Goal: Transaction & Acquisition: Book appointment/travel/reservation

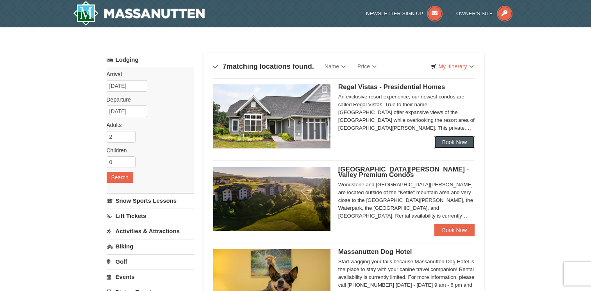
click at [450, 143] on link "Book Now" at bounding box center [454, 142] width 41 height 12
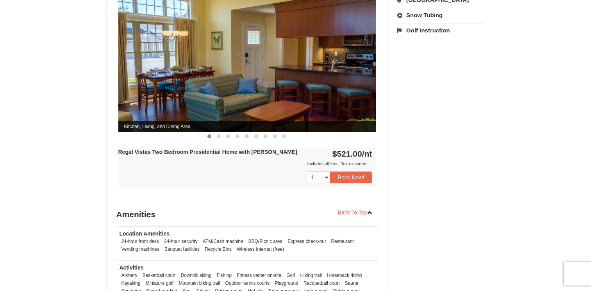
scroll to position [353, 0]
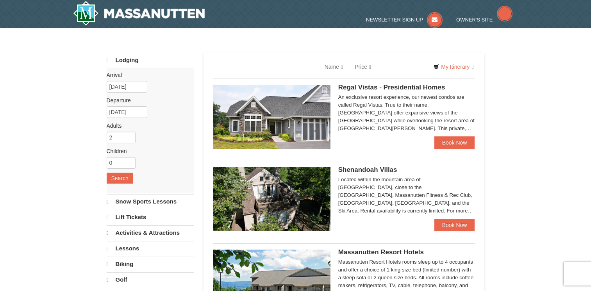
select select "10"
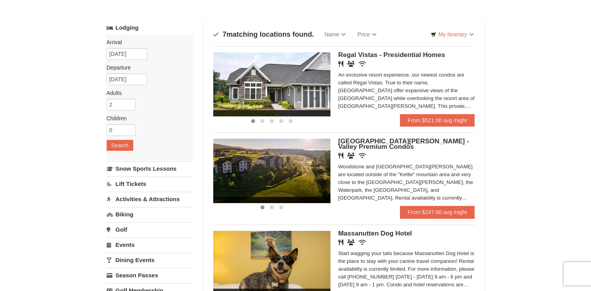
scroll to position [30, 0]
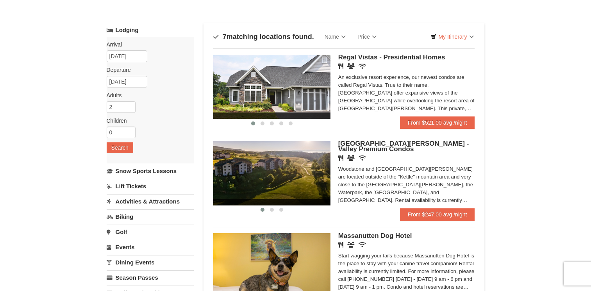
click at [414, 144] on span "[GEOGRAPHIC_DATA][PERSON_NAME] - Valley Premium Condos" at bounding box center [403, 146] width 131 height 13
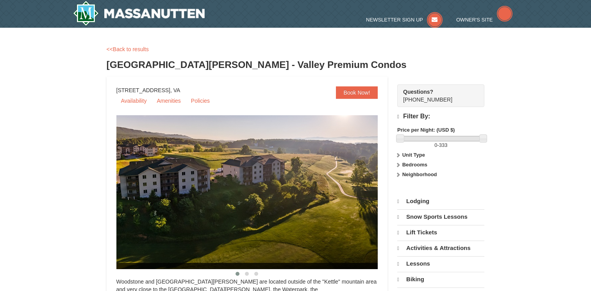
select select "10"
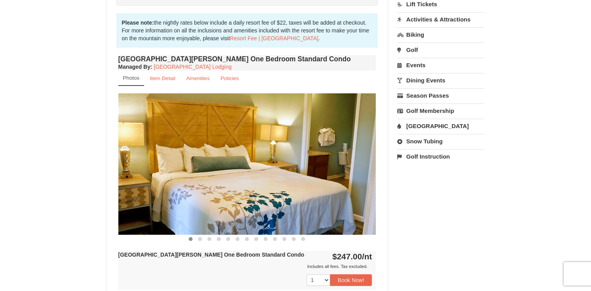
scroll to position [227, 0]
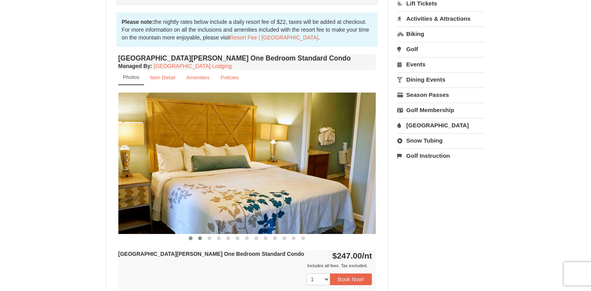
click at [200, 237] on span at bounding box center [200, 238] width 4 height 4
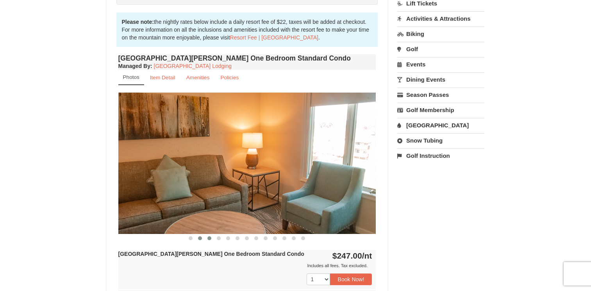
click at [209, 237] on span at bounding box center [209, 238] width 4 height 4
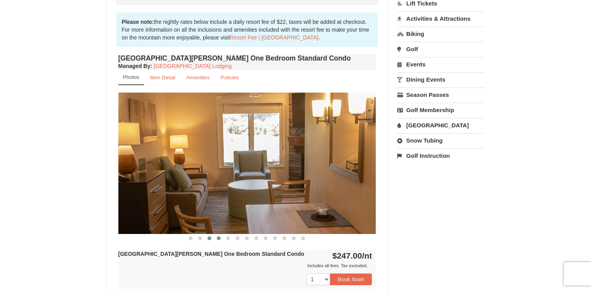
click at [218, 239] on span at bounding box center [219, 238] width 4 height 4
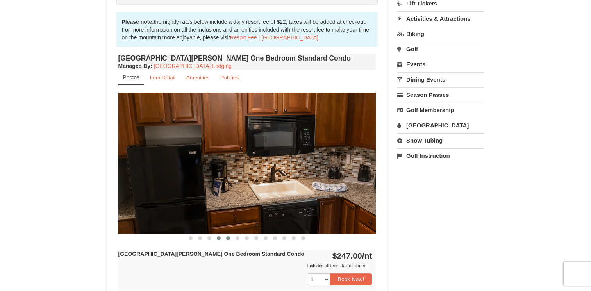
click at [230, 238] on span at bounding box center [228, 238] width 4 height 4
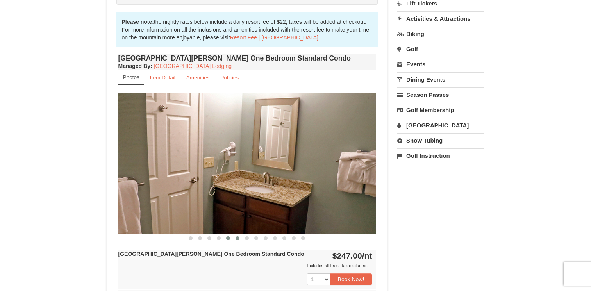
click at [237, 238] on span at bounding box center [238, 238] width 4 height 4
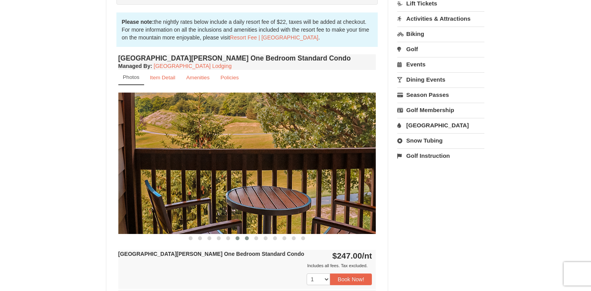
click at [246, 238] on span at bounding box center [247, 238] width 4 height 4
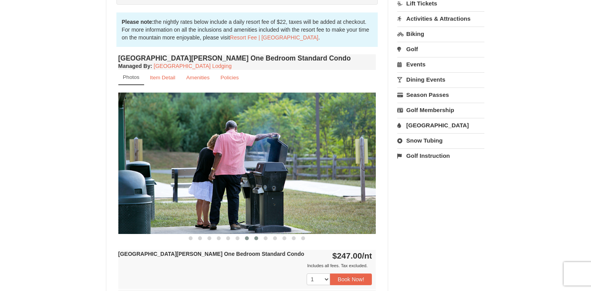
click at [257, 238] on span at bounding box center [256, 238] width 4 height 4
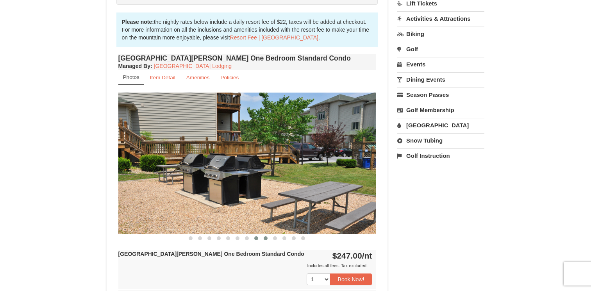
click at [269, 238] on button at bounding box center [265, 238] width 9 height 8
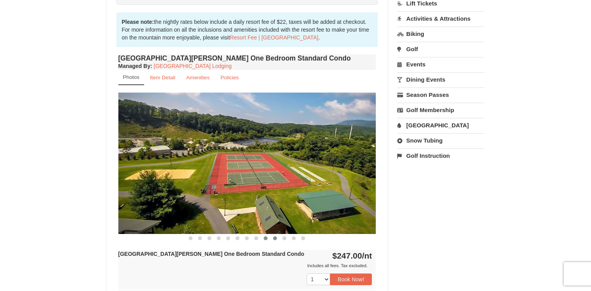
click at [273, 238] on span at bounding box center [275, 238] width 4 height 4
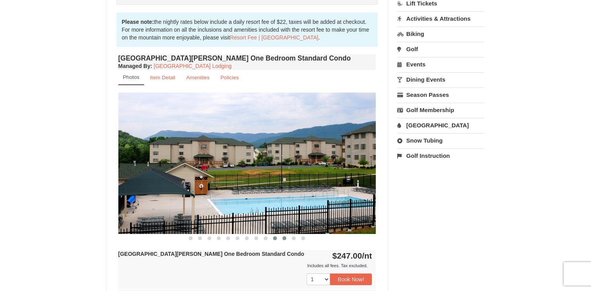
click at [282, 238] on span at bounding box center [284, 238] width 4 height 4
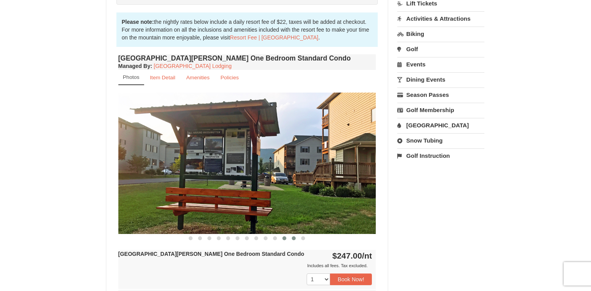
click at [291, 239] on button at bounding box center [293, 238] width 9 height 8
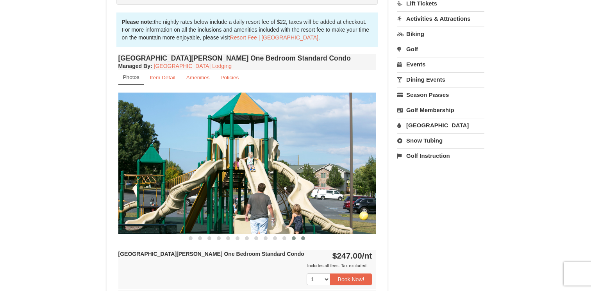
click at [300, 239] on button at bounding box center [302, 238] width 9 height 8
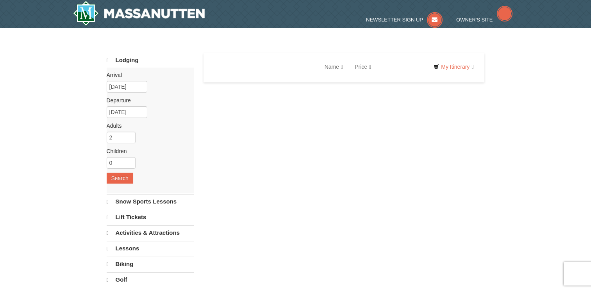
select select "10"
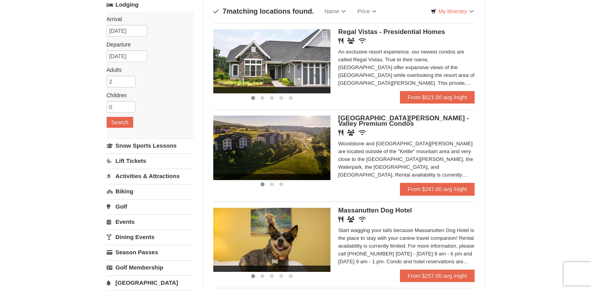
scroll to position [56, 0]
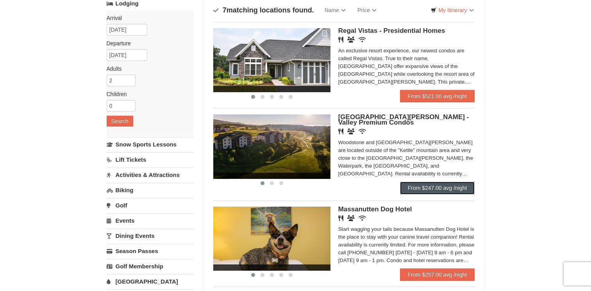
click at [415, 193] on link "From $247.00 avg /night" at bounding box center [437, 188] width 75 height 12
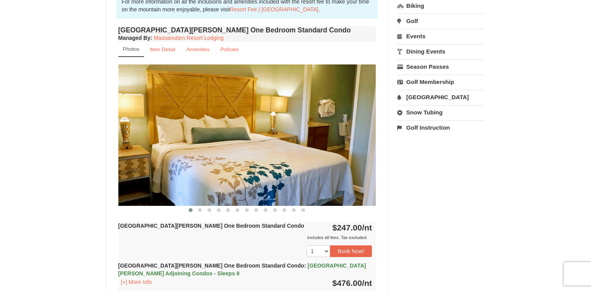
scroll to position [244, 0]
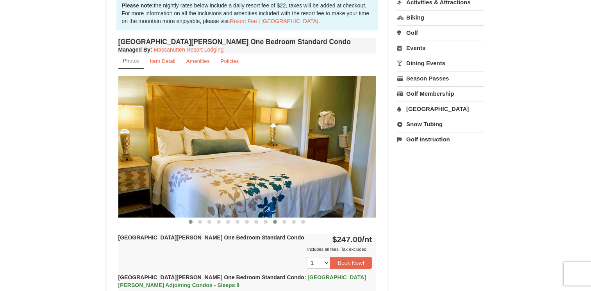
click at [278, 220] on button at bounding box center [274, 222] width 9 height 8
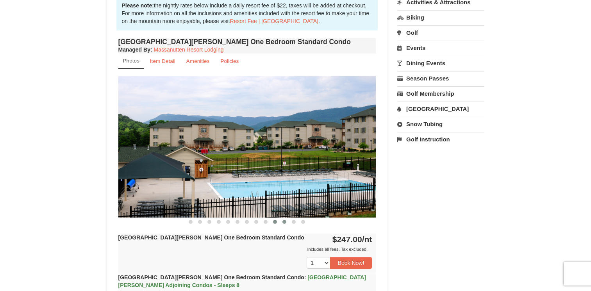
click at [285, 221] on span at bounding box center [284, 222] width 4 height 4
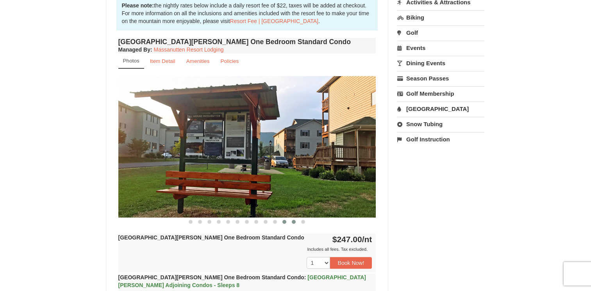
click at [294, 221] on span at bounding box center [294, 222] width 4 height 4
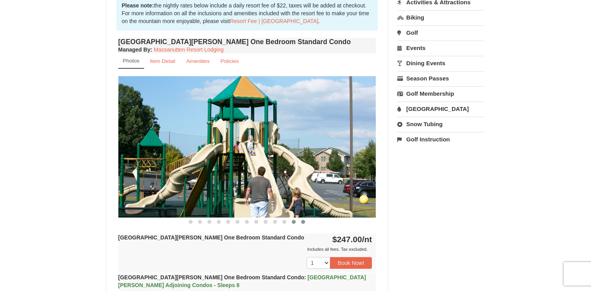
click at [303, 221] on span at bounding box center [303, 222] width 4 height 4
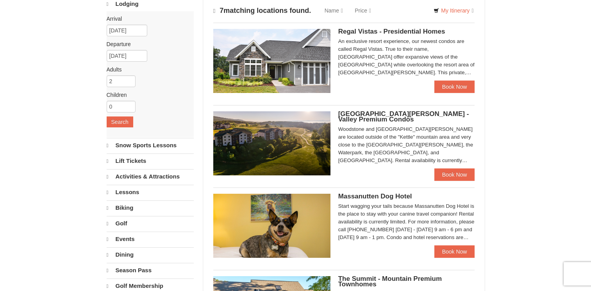
select select "10"
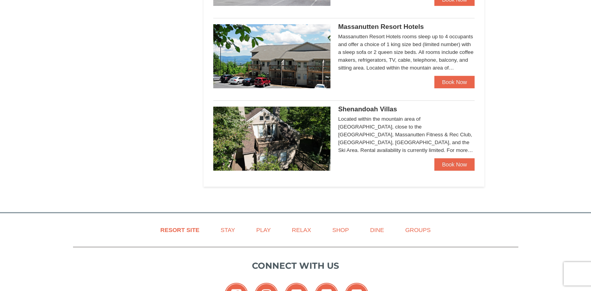
scroll to position [439, 0]
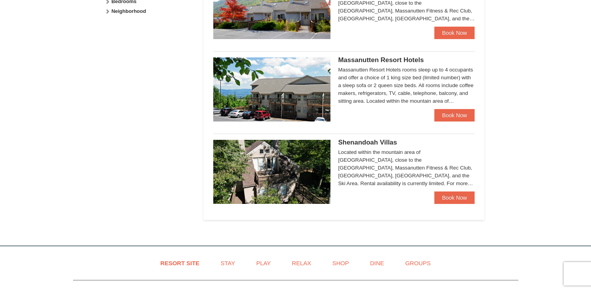
click at [352, 140] on div "Shenandoah Villas Located within the mountain area of Massanutten, close to the…" at bounding box center [344, 169] width 262 height 71
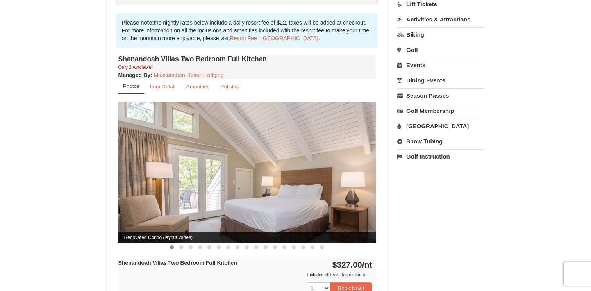
scroll to position [225, 0]
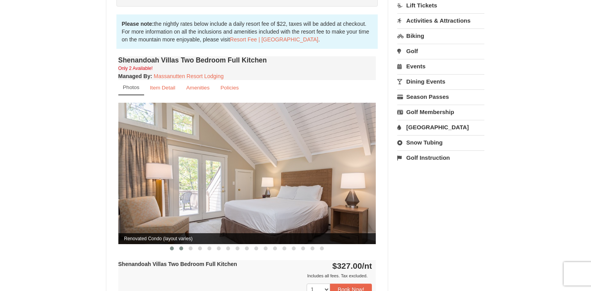
click at [182, 246] on span at bounding box center [181, 248] width 4 height 4
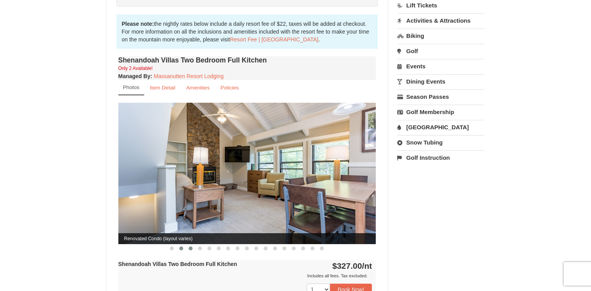
click at [193, 246] on span at bounding box center [191, 248] width 4 height 4
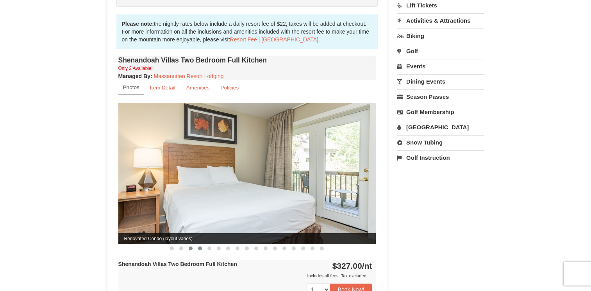
click at [200, 246] on span at bounding box center [200, 248] width 4 height 4
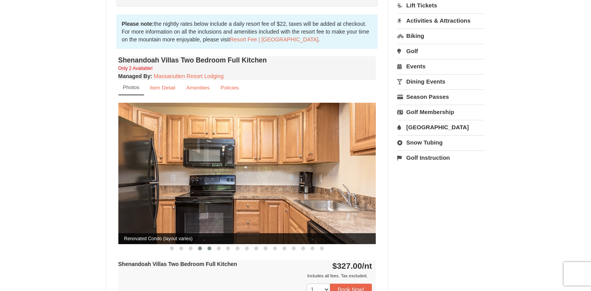
click at [206, 244] on button at bounding box center [209, 248] width 9 height 8
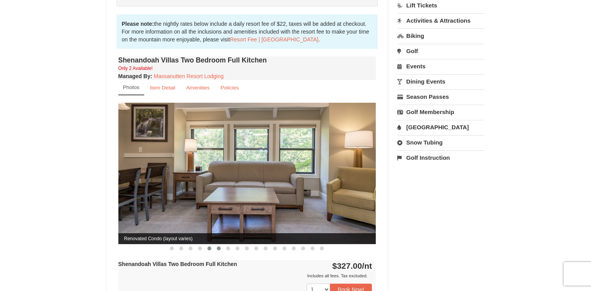
click at [218, 246] on span at bounding box center [219, 248] width 4 height 4
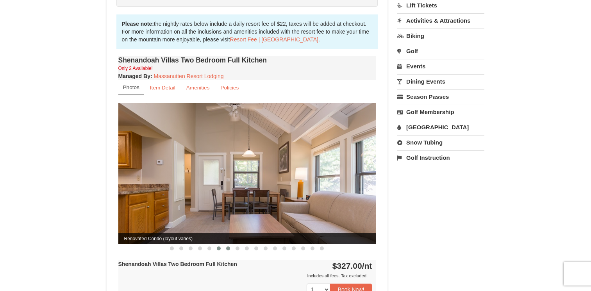
click at [229, 246] on span at bounding box center [228, 248] width 4 height 4
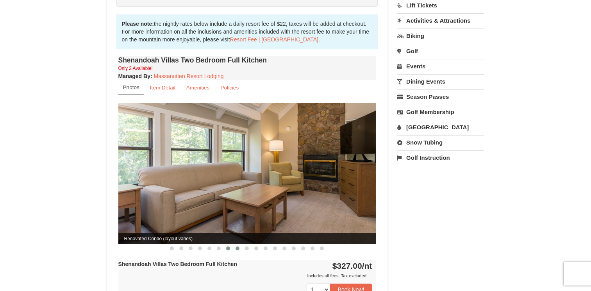
click at [240, 244] on button at bounding box center [237, 248] width 9 height 8
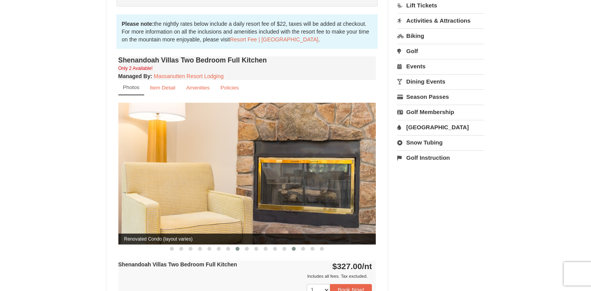
click at [293, 247] on span at bounding box center [294, 249] width 4 height 4
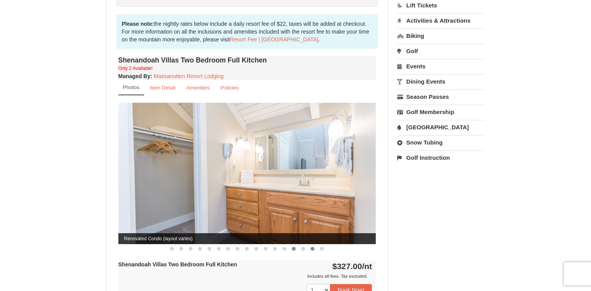
click at [313, 247] on span at bounding box center [313, 249] width 4 height 4
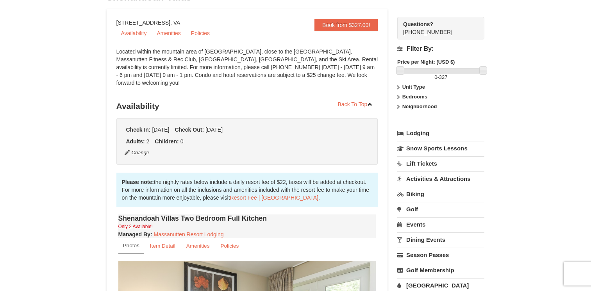
scroll to position [0, 0]
